Goal: Task Accomplishment & Management: Use online tool/utility

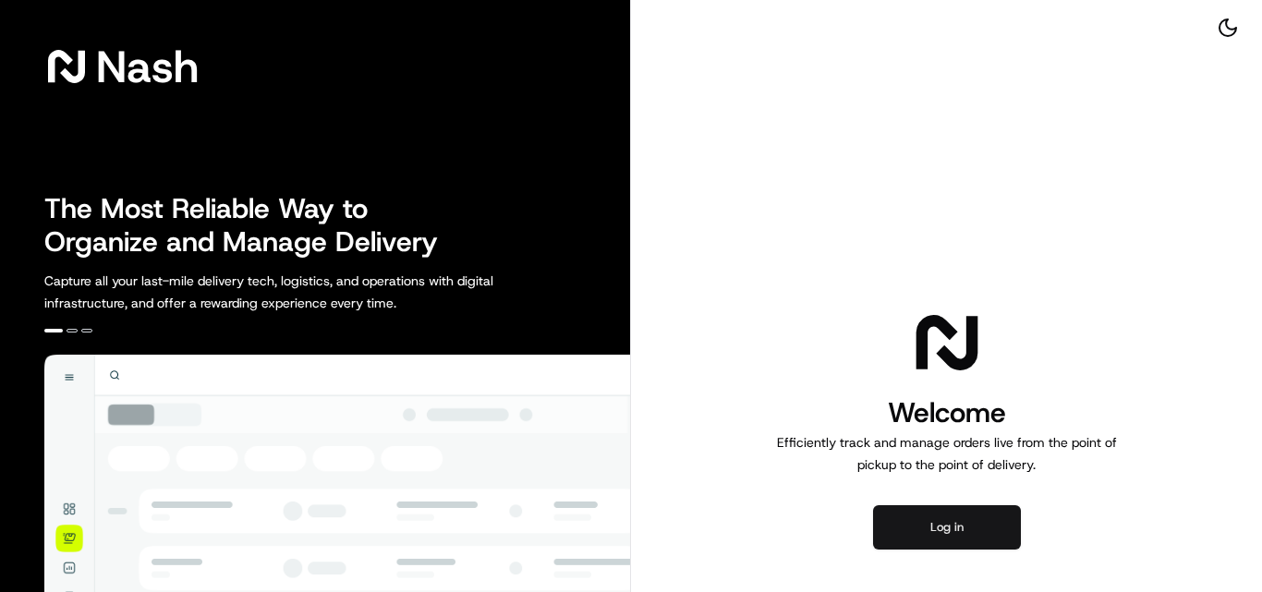
click at [882, 531] on button "Log in" at bounding box center [947, 527] width 148 height 44
click at [913, 529] on button "Log in" at bounding box center [947, 527] width 148 height 44
